Goal: Information Seeking & Learning: Understand process/instructions

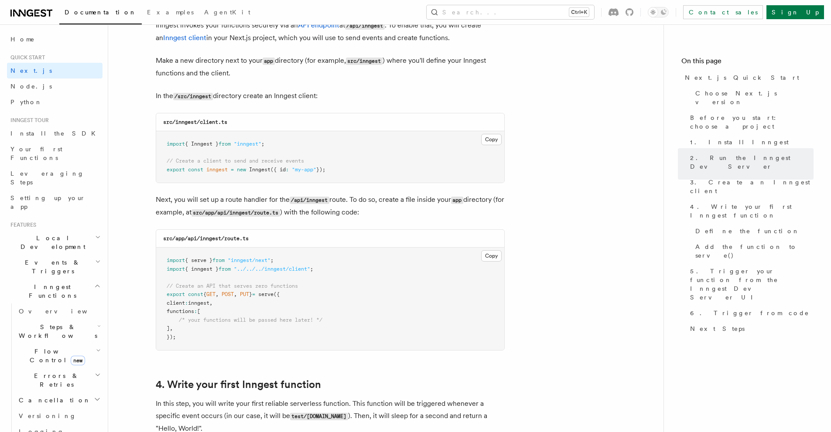
scroll to position [1066, 0]
click at [488, 139] on button "Copy Copied" at bounding box center [491, 138] width 21 height 11
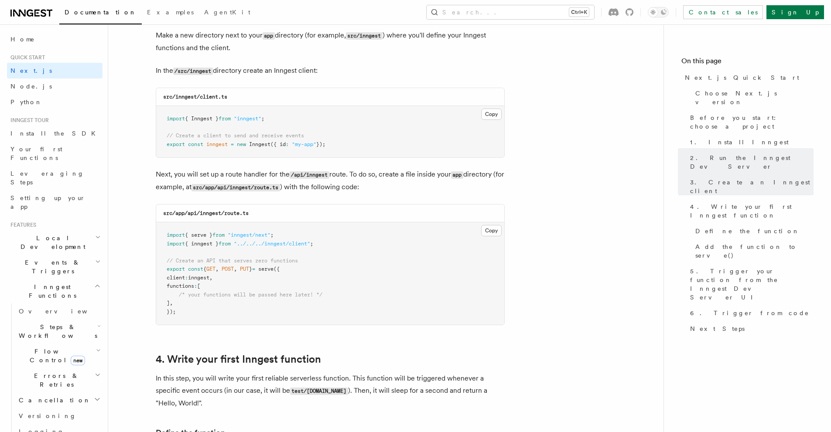
scroll to position [1090, 0]
click at [482, 226] on button "Copy Copied" at bounding box center [491, 231] width 21 height 11
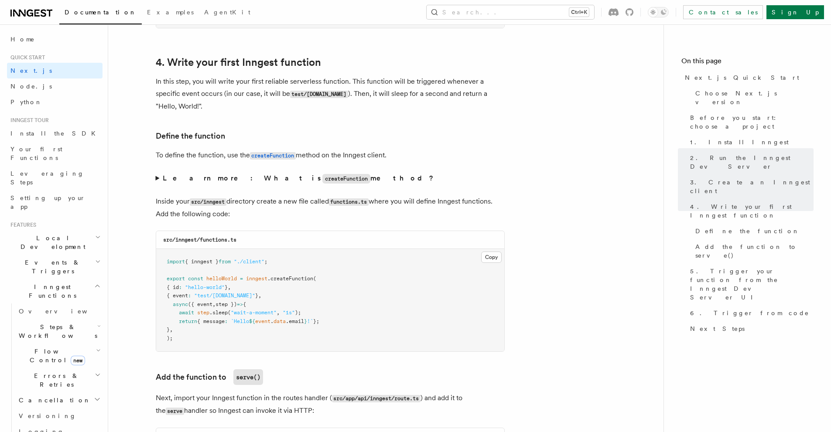
scroll to position [1388, 0]
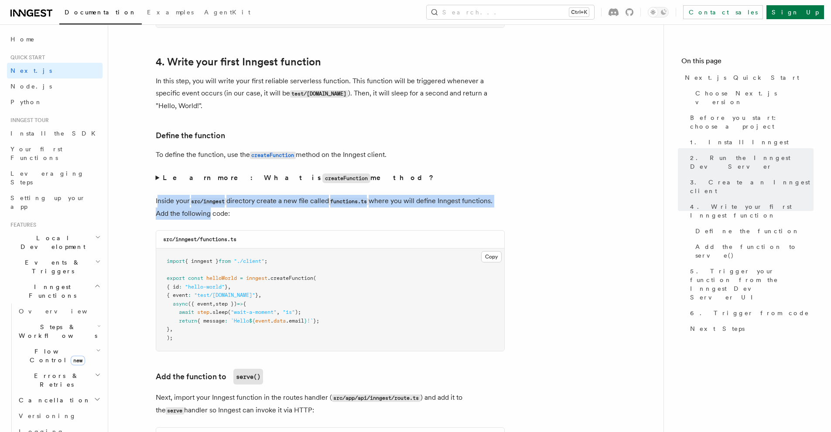
drag, startPoint x: 157, startPoint y: 191, endPoint x: 208, endPoint y: 208, distance: 54.1
click at [208, 208] on p "Inside your src/inngest directory create a new file called functions.ts where y…" at bounding box center [330, 207] width 349 height 25
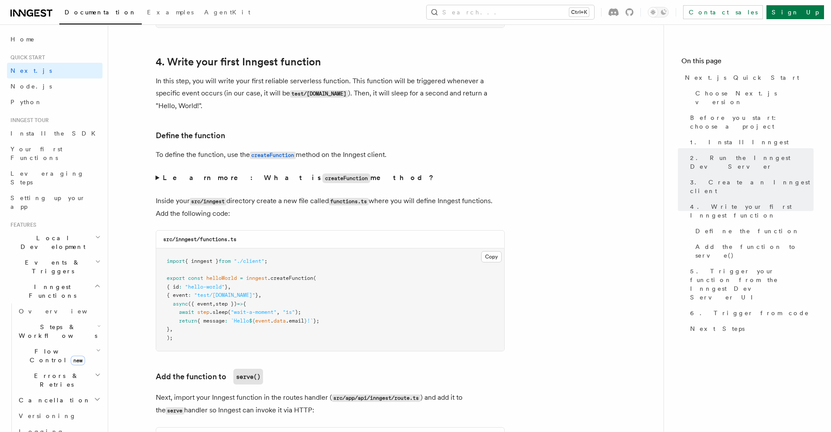
click at [246, 215] on p "Inside your src/inngest directory create a new file called functions.ts where y…" at bounding box center [330, 207] width 349 height 25
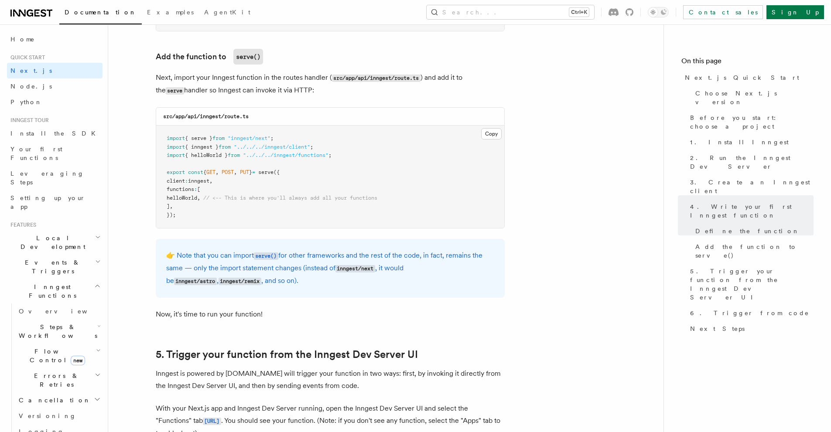
scroll to position [1694, 0]
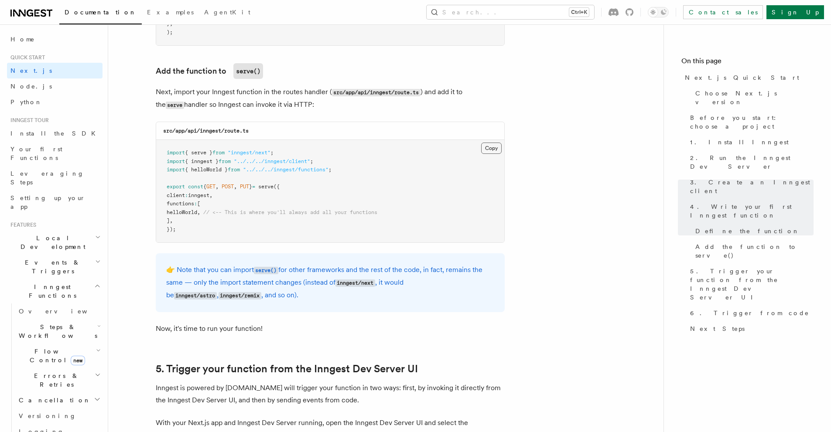
click at [489, 150] on button "Copy Copied" at bounding box center [491, 148] width 21 height 11
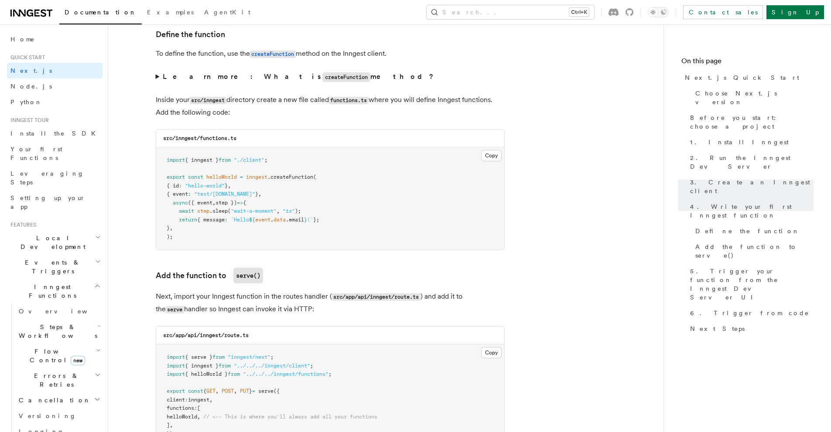
scroll to position [1489, 0]
click at [482, 160] on button "Copy Copied" at bounding box center [491, 155] width 21 height 11
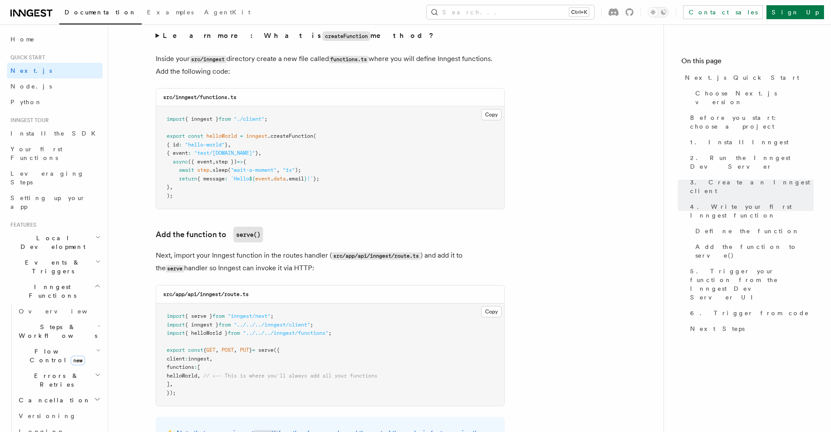
scroll to position [1531, 0]
click at [501, 311] on button "Copy Copied" at bounding box center [491, 311] width 21 height 11
click at [487, 116] on button "Copy Copied" at bounding box center [491, 114] width 21 height 11
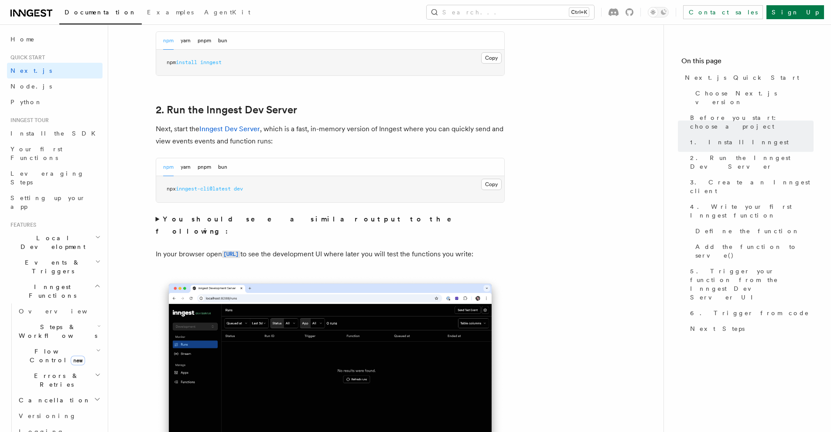
scroll to position [542, 0]
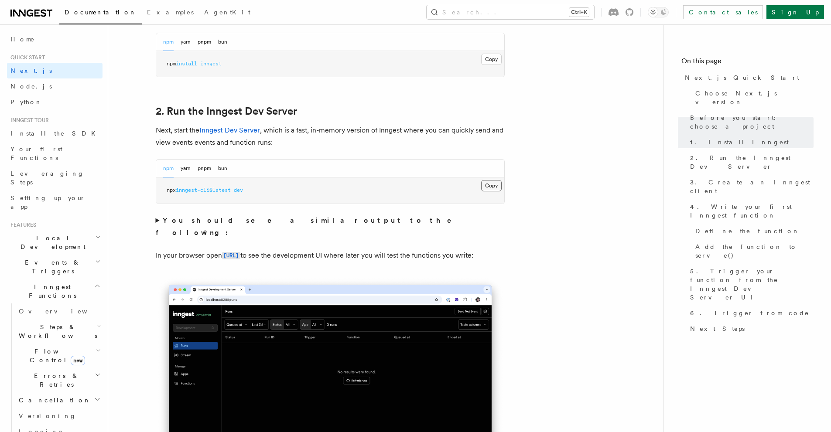
click at [491, 184] on button "Copy Copied" at bounding box center [491, 185] width 21 height 11
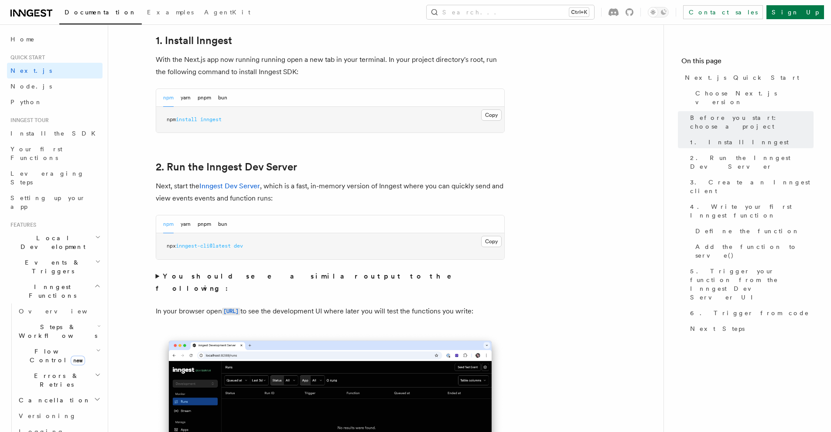
scroll to position [487, 0]
click at [495, 234] on pre "npx inngest-cli@latest dev" at bounding box center [330, 246] width 348 height 26
click at [493, 238] on button "Copy Copied" at bounding box center [491, 241] width 21 height 11
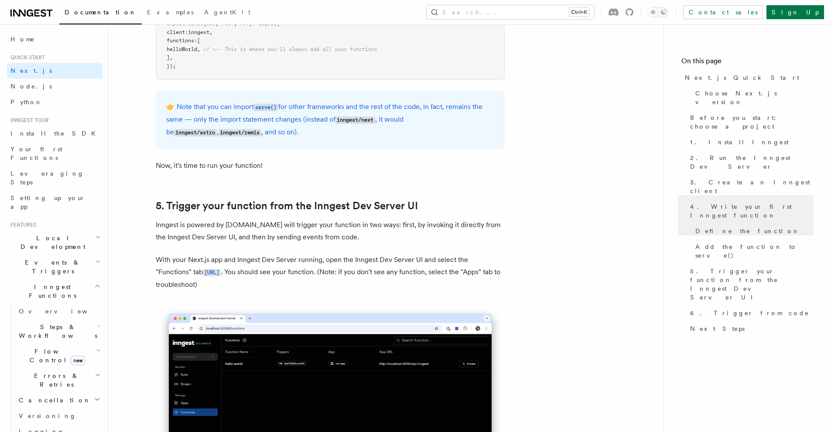
scroll to position [1857, 0]
click at [221, 271] on code "[URL]" at bounding box center [212, 272] width 18 height 7
